Goal: Entertainment & Leisure: Browse casually

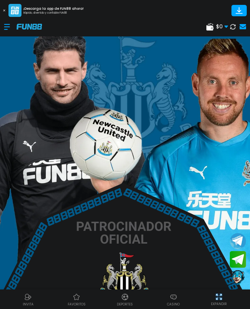
click at [174, 298] on img at bounding box center [174, 297] width 8 height 8
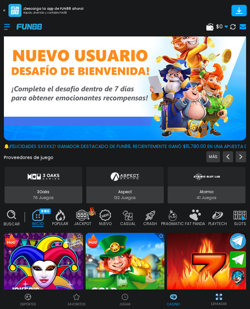
click at [122, 298] on img at bounding box center [125, 297] width 8 height 8
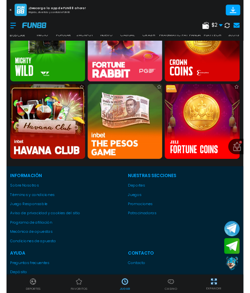
scroll to position [313, 0]
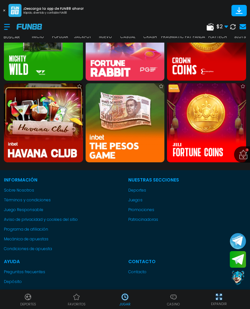
click at [146, 157] on img at bounding box center [125, 122] width 79 height 79
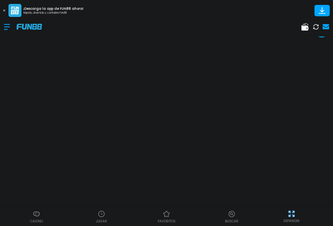
click at [250, 220] on p "EXPANDIR" at bounding box center [292, 220] width 16 height 5
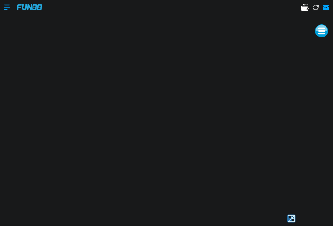
click at [250, 220] on img at bounding box center [292, 219] width 10 height 10
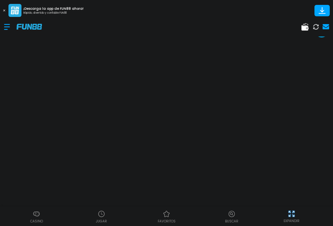
click at [33, 220] on p "Casino" at bounding box center [36, 221] width 13 height 5
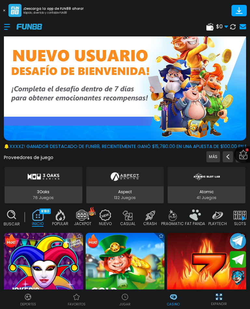
click at [221, 25] on span "$ 0" at bounding box center [222, 27] width 12 height 8
click at [8, 24] on div at bounding box center [10, 26] width 13 height 19
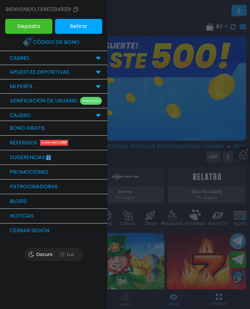
click at [42, 125] on link "Bono Gratis" at bounding box center [53, 128] width 107 height 15
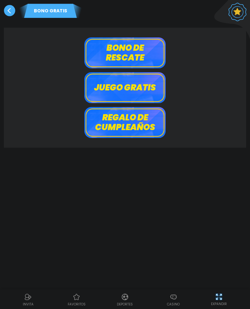
click at [149, 90] on button "Juego gratis" at bounding box center [124, 87] width 81 height 31
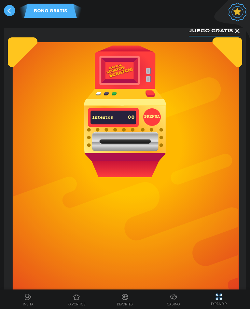
click at [154, 119] on button "PRENSA" at bounding box center [152, 117] width 18 height 18
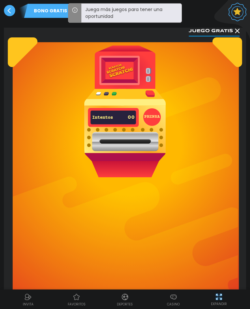
click at [154, 119] on button "PRENSA" at bounding box center [152, 117] width 18 height 18
click at [239, 27] on button "Juego gratis" at bounding box center [214, 30] width 51 height 12
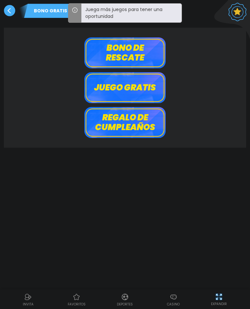
click at [154, 53] on button "Bono de rescate" at bounding box center [124, 52] width 81 height 31
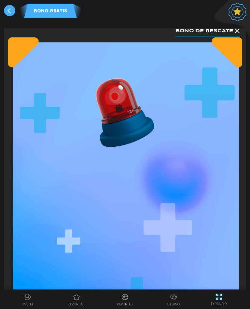
click at [14, 13] on use at bounding box center [9, 10] width 11 height 11
